Goal: Transaction & Acquisition: Purchase product/service

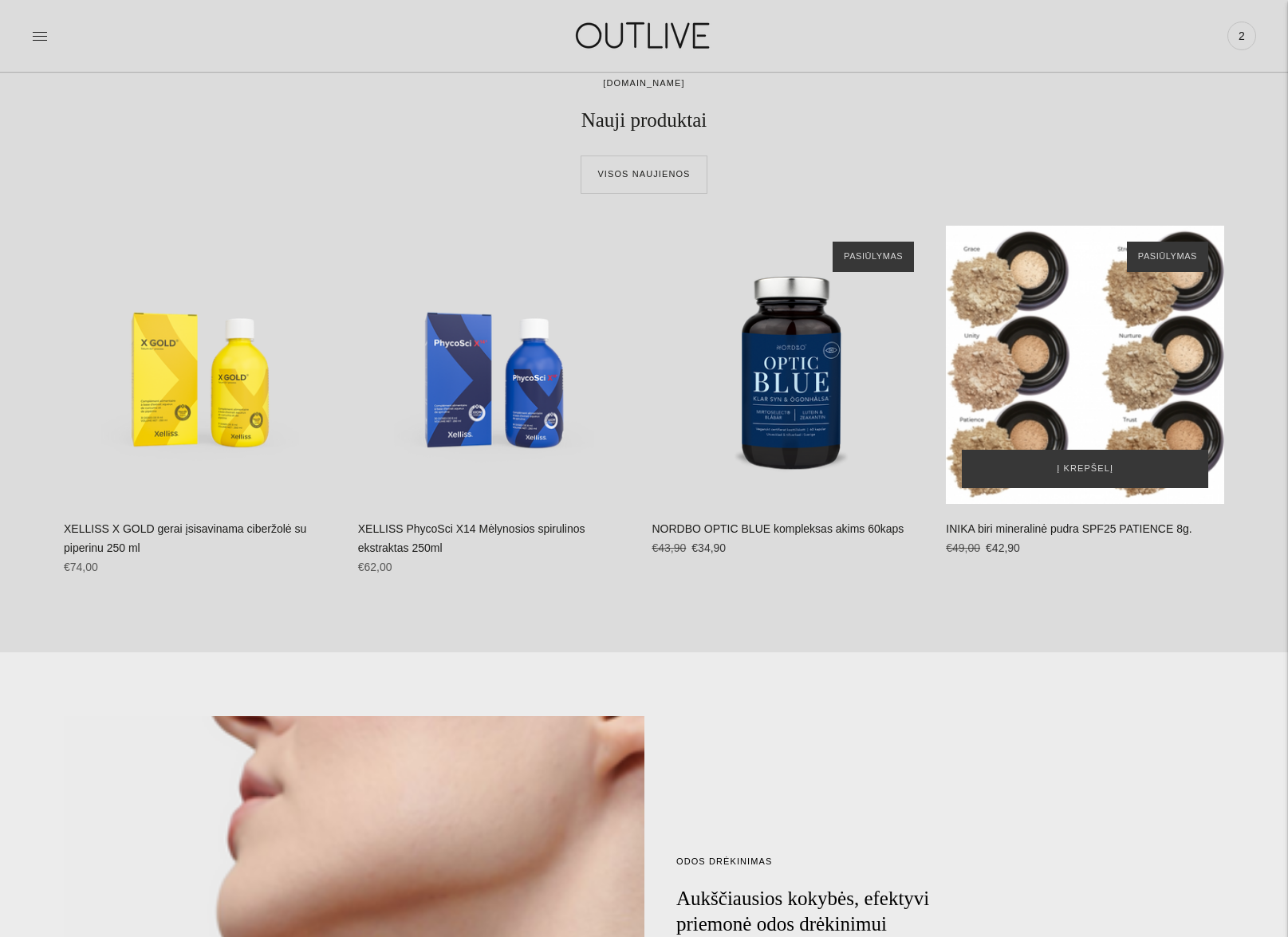
scroll to position [1006, 0]
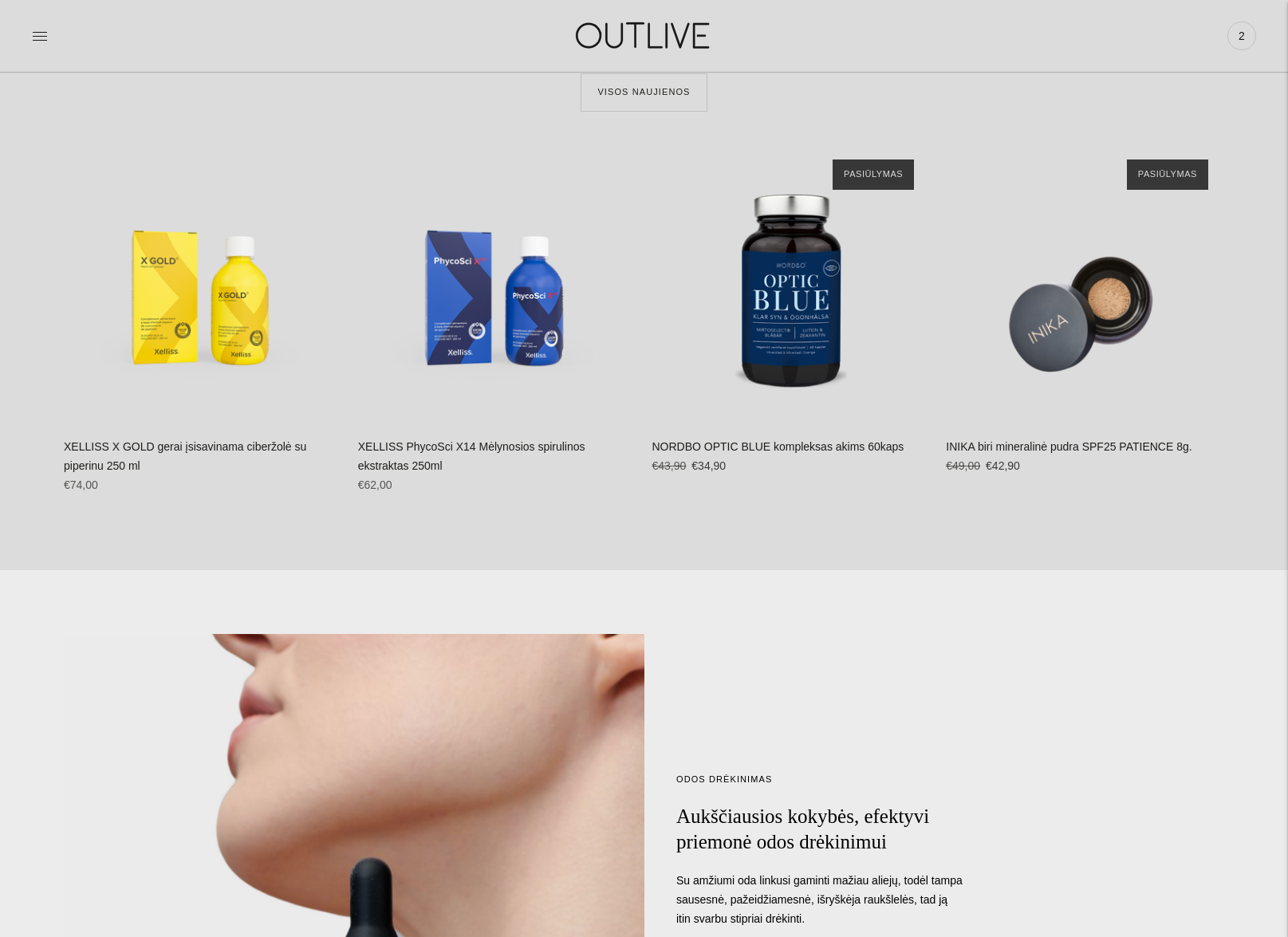
click at [443, 443] on link "XELLISS PhycoSci X14 Mėlynosios spirulinos ekstraktas 250ml" at bounding box center [471, 456] width 227 height 32
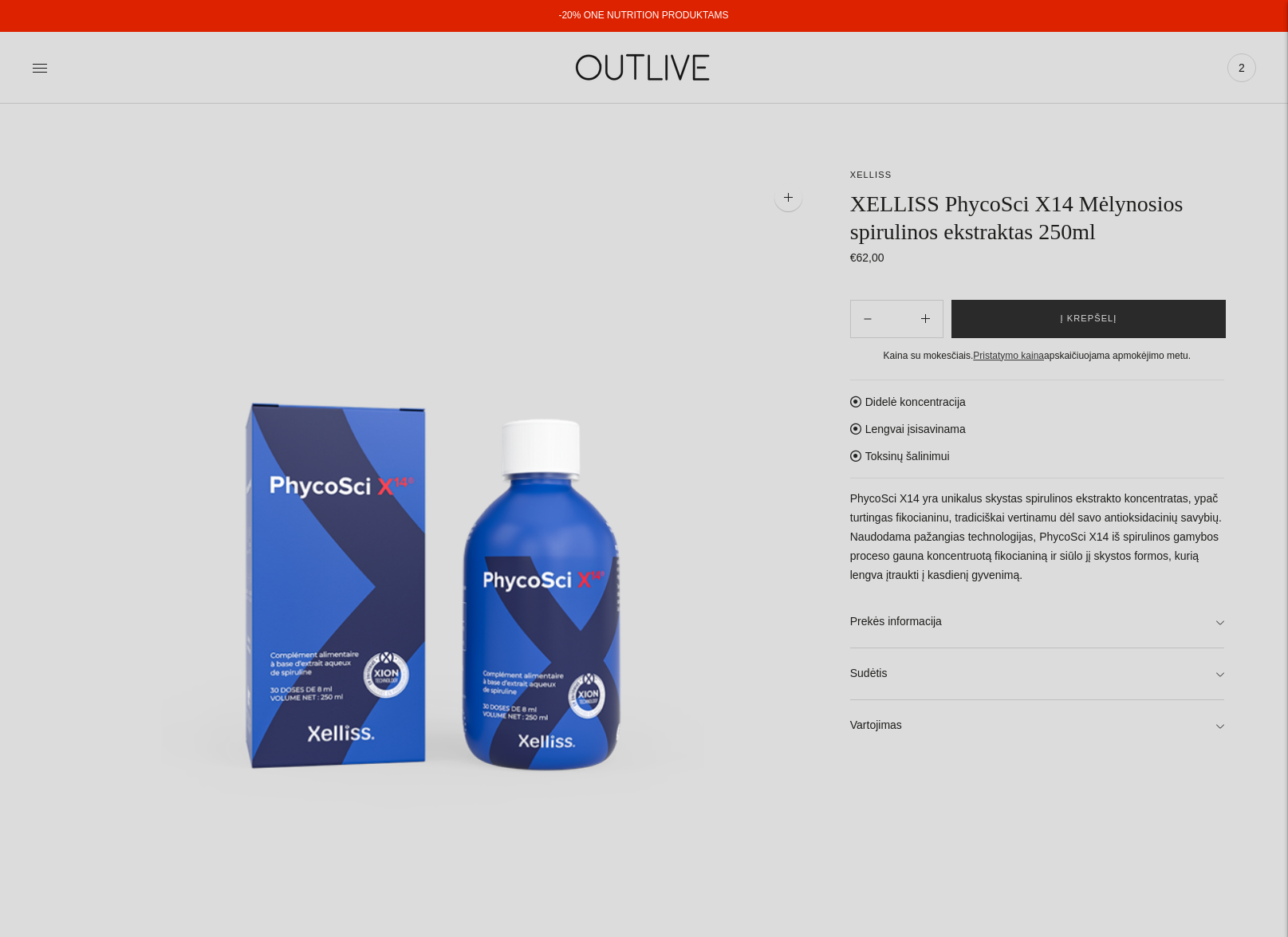
click at [1076, 311] on span "Į krepšelį" at bounding box center [1089, 318] width 57 height 16
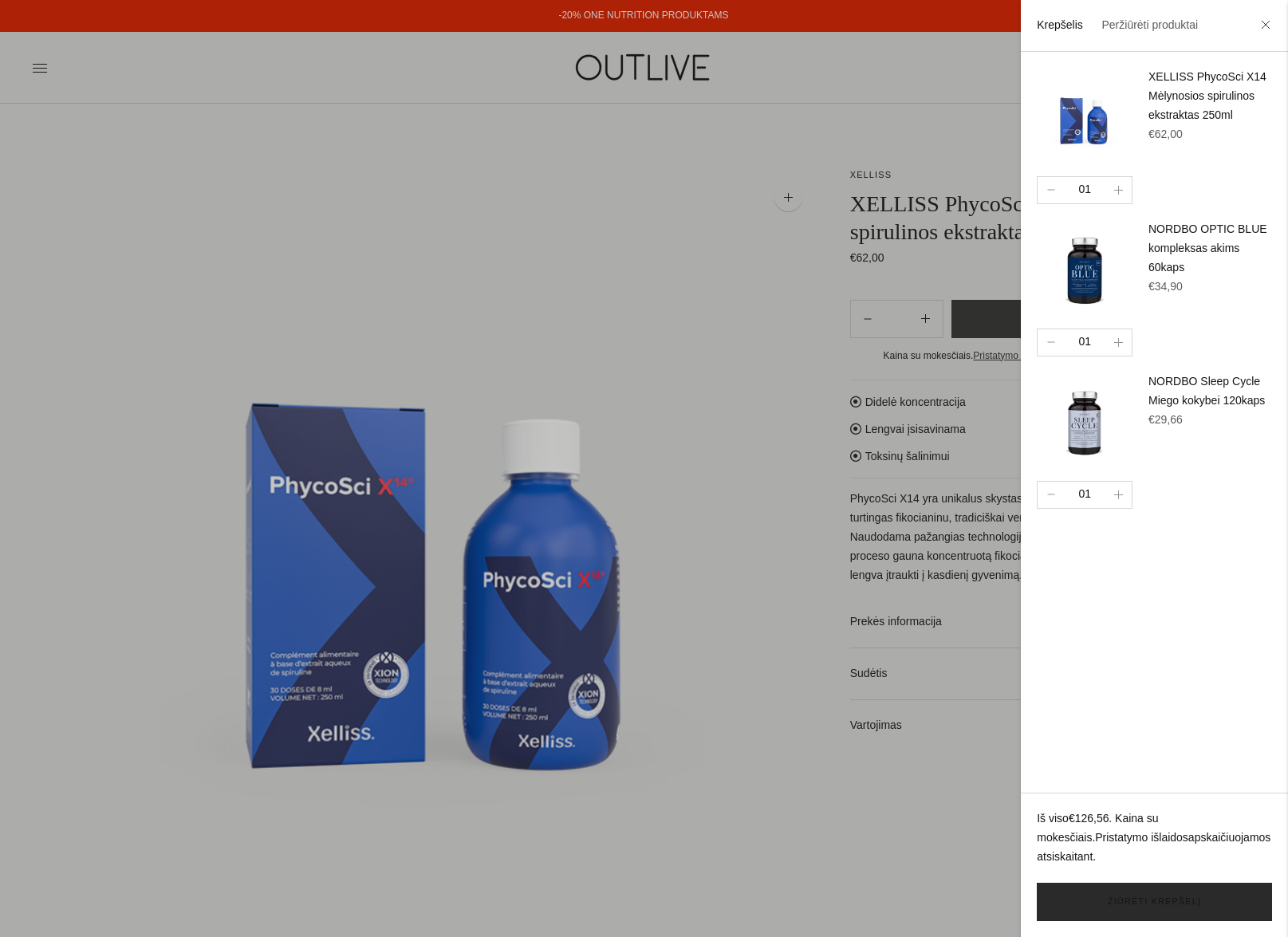
click at [1150, 905] on link "Žiūrėti krepšelį" at bounding box center [1153, 902] width 235 height 38
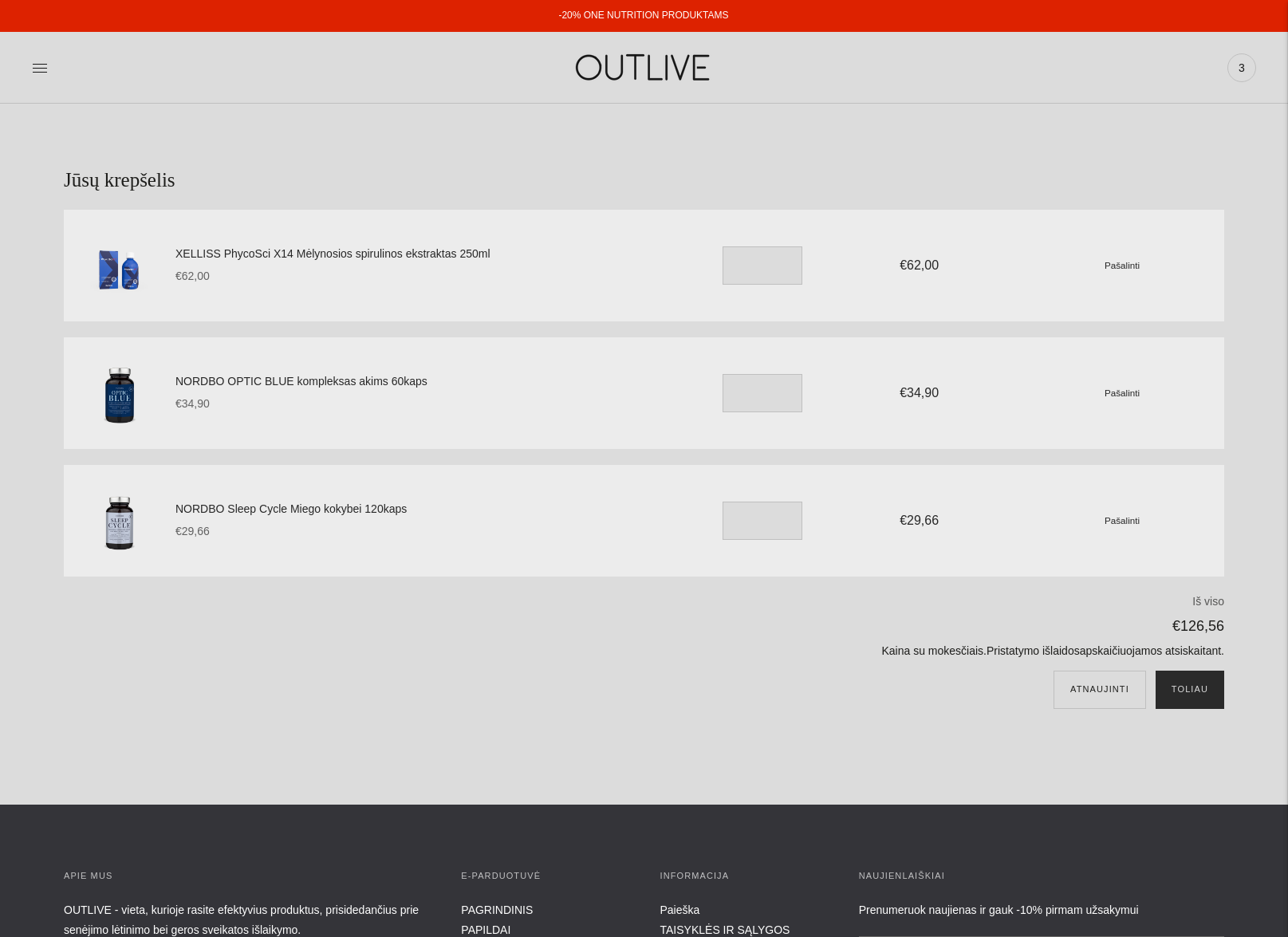
click at [1189, 690] on button "Toliau" at bounding box center [1189, 689] width 68 height 38
